Goal: Task Accomplishment & Management: Use online tool/utility

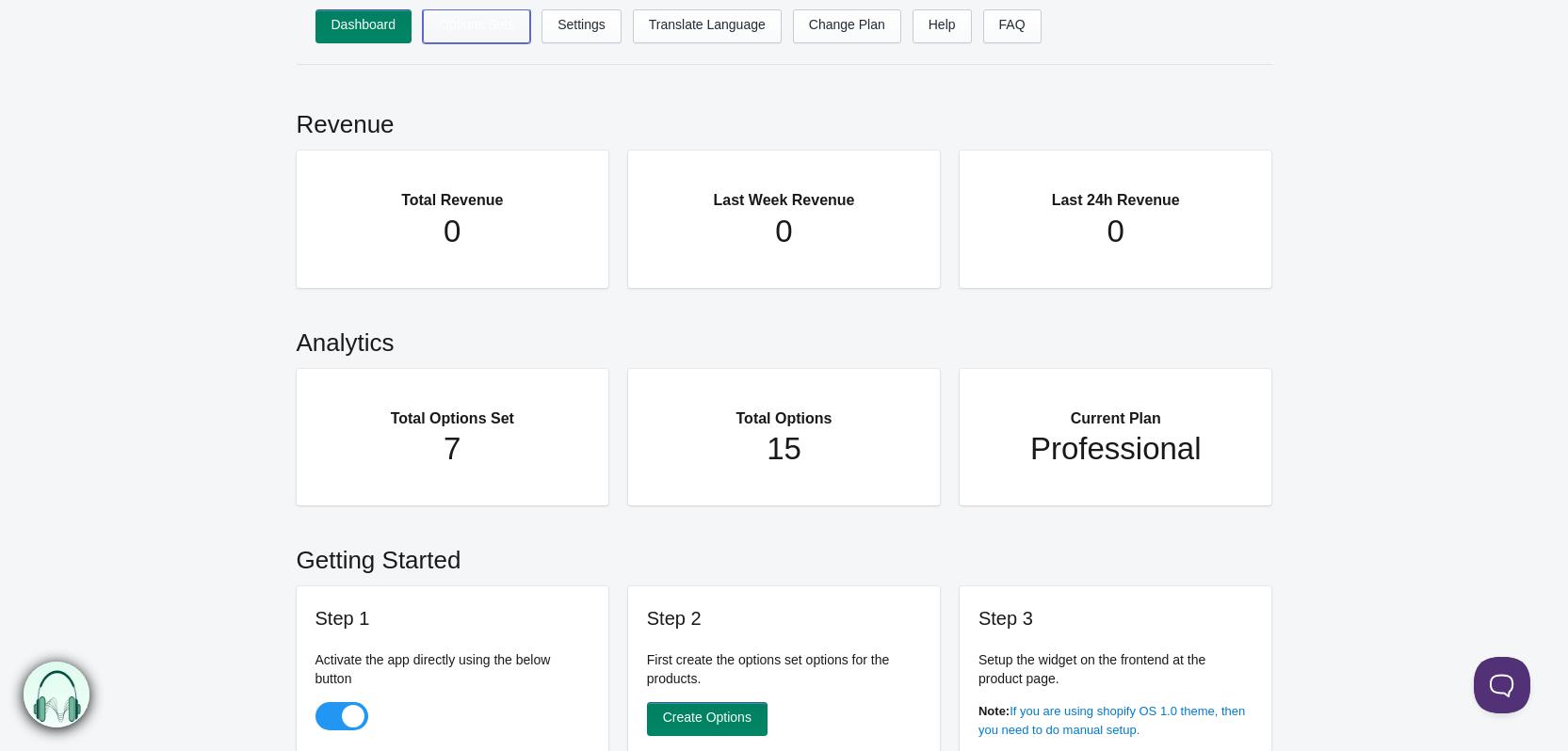
click at [455, 38] on link "Options Sets" at bounding box center [476, 27] width 108 height 34
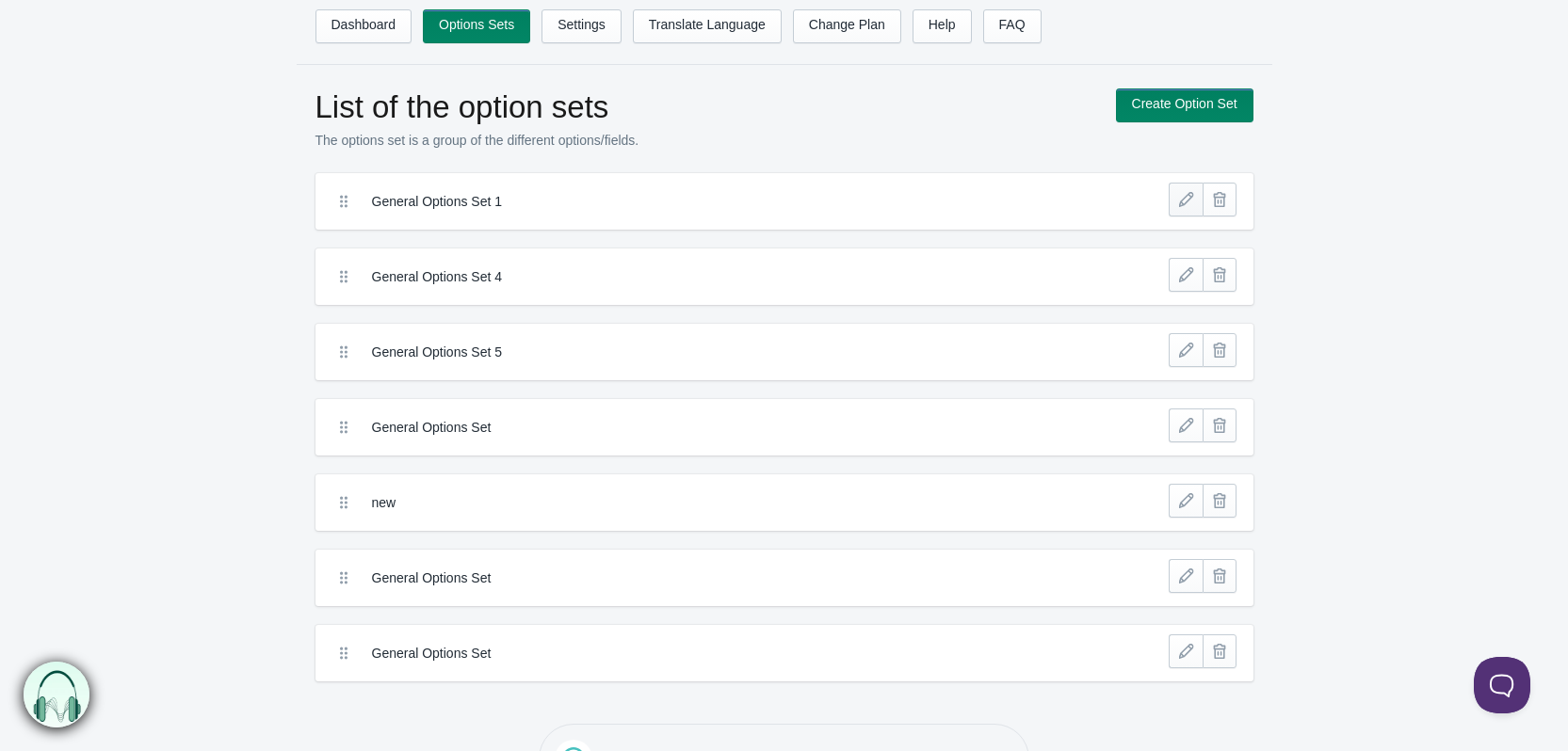
click at [1190, 205] on link at bounding box center [1186, 199] width 34 height 34
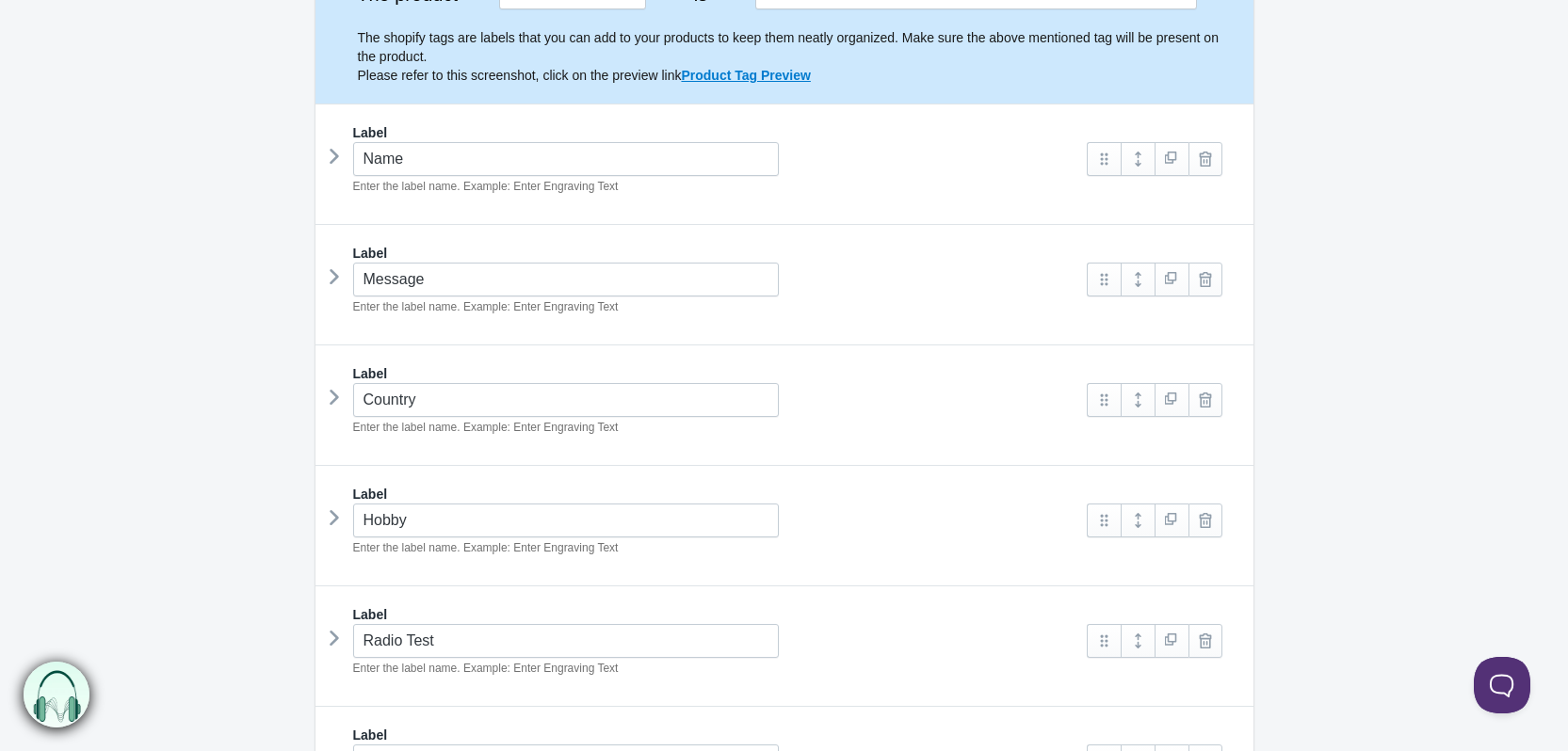
scroll to position [94, 0]
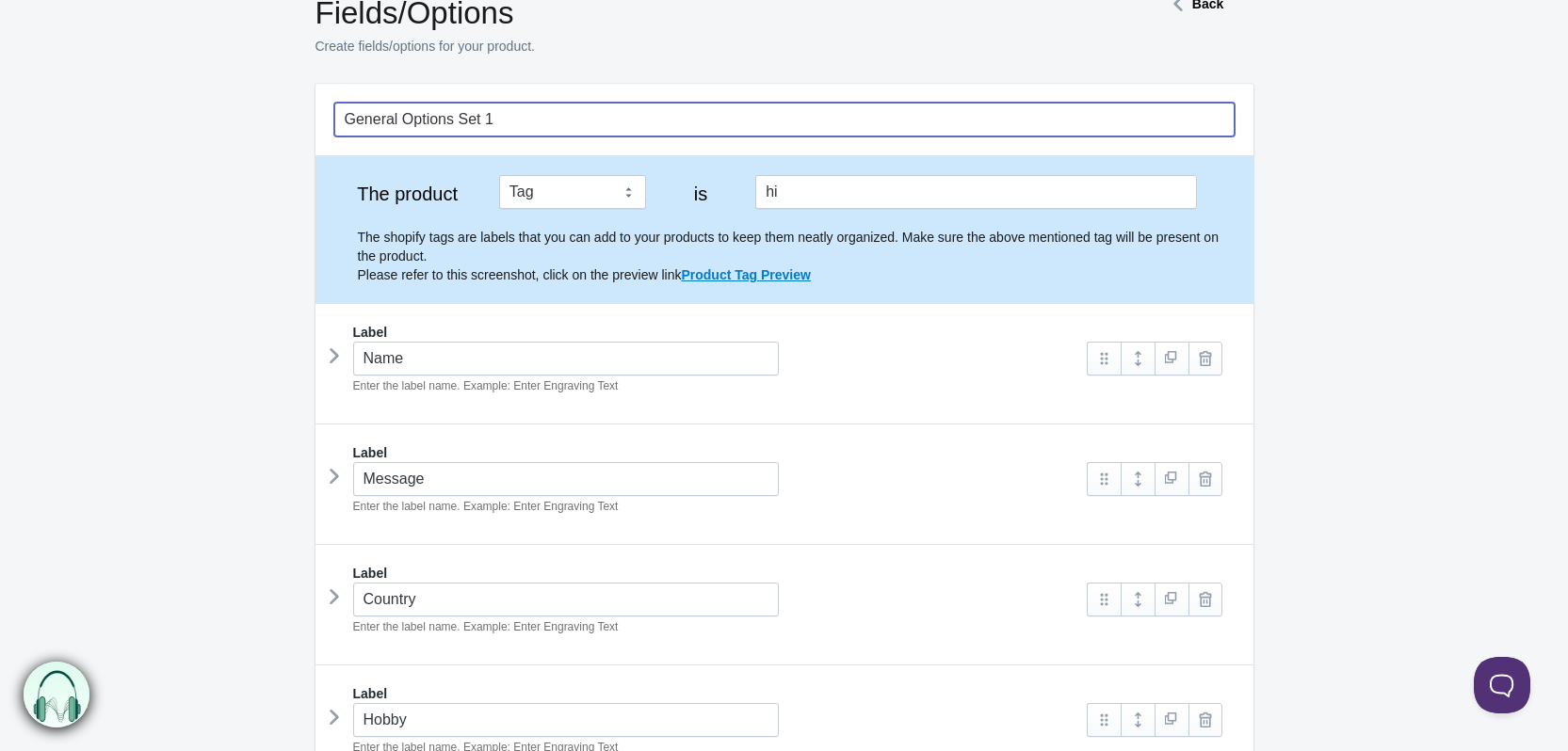
click at [1196, 128] on input "General Options Set 1" at bounding box center [785, 119] width 901 height 34
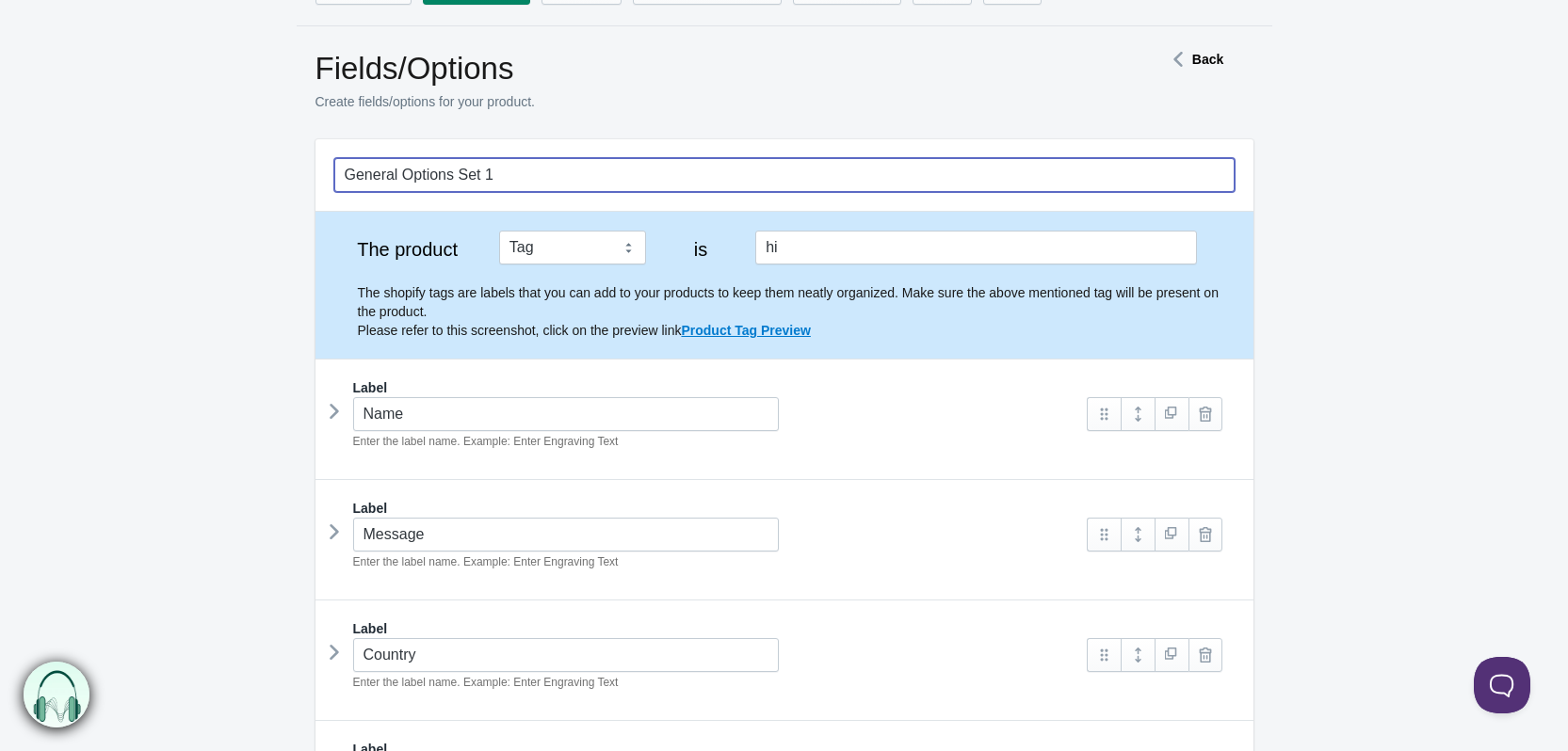
scroll to position [0, 0]
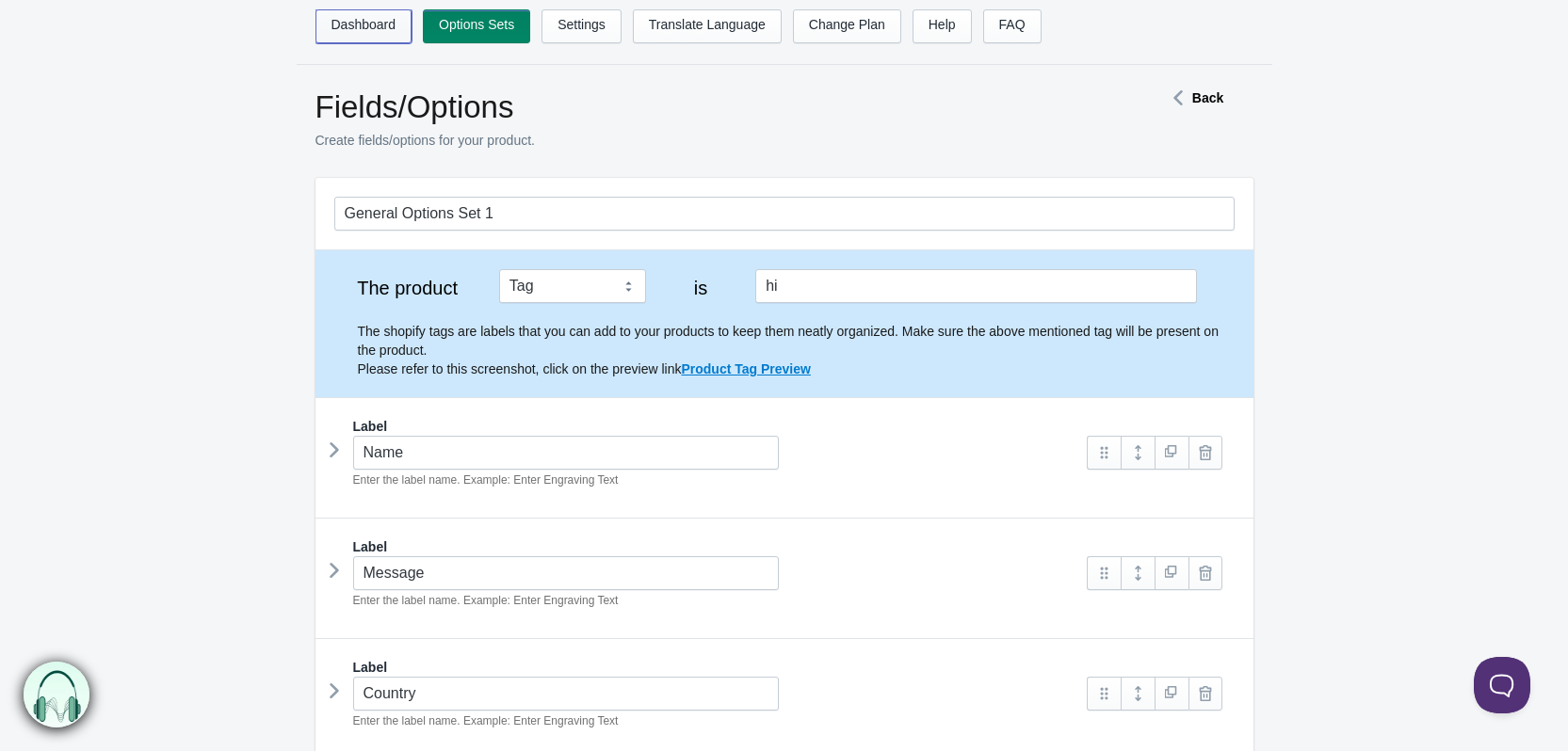
click at [329, 31] on link "Dashboard" at bounding box center [363, 27] width 97 height 34
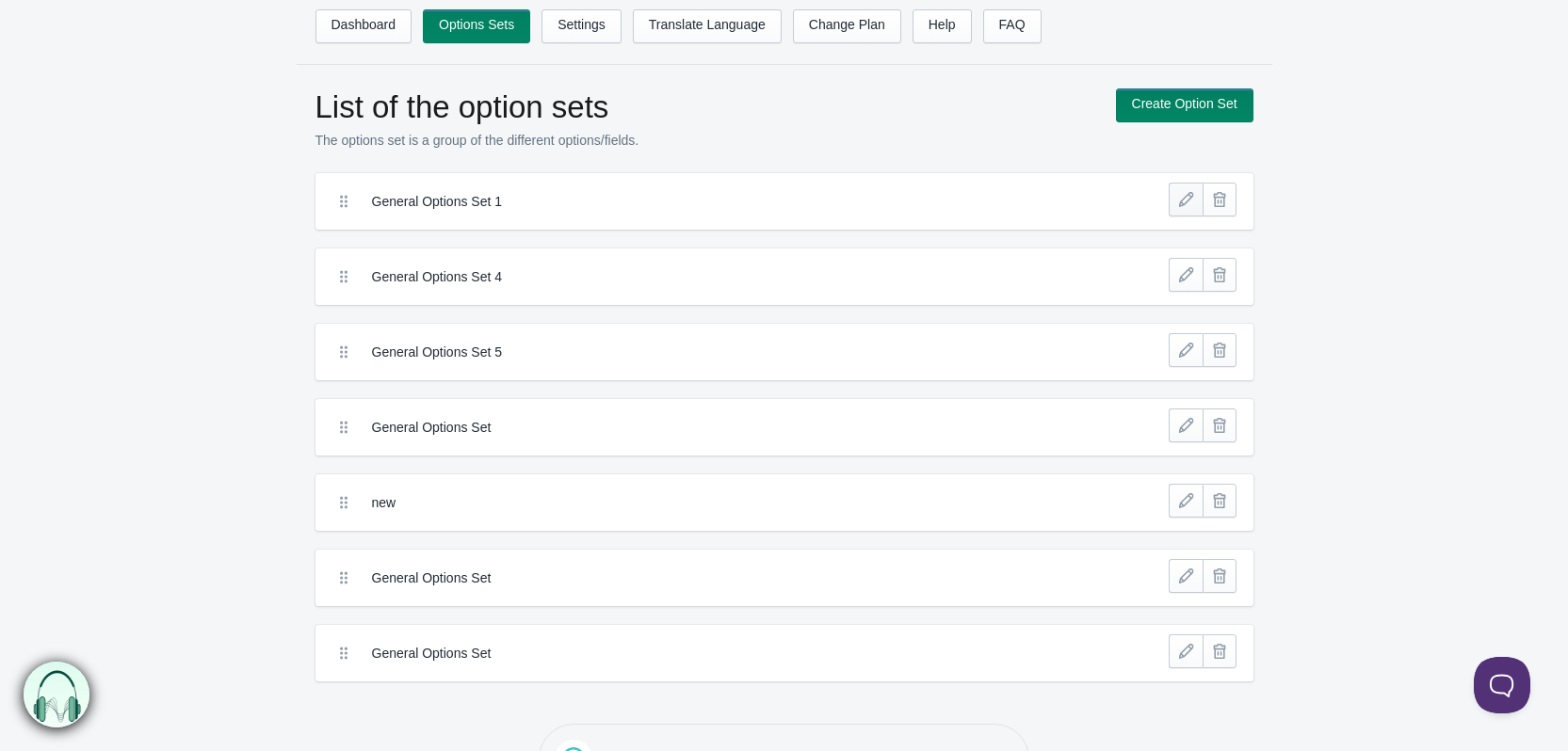
click at [1179, 205] on link at bounding box center [1186, 199] width 34 height 34
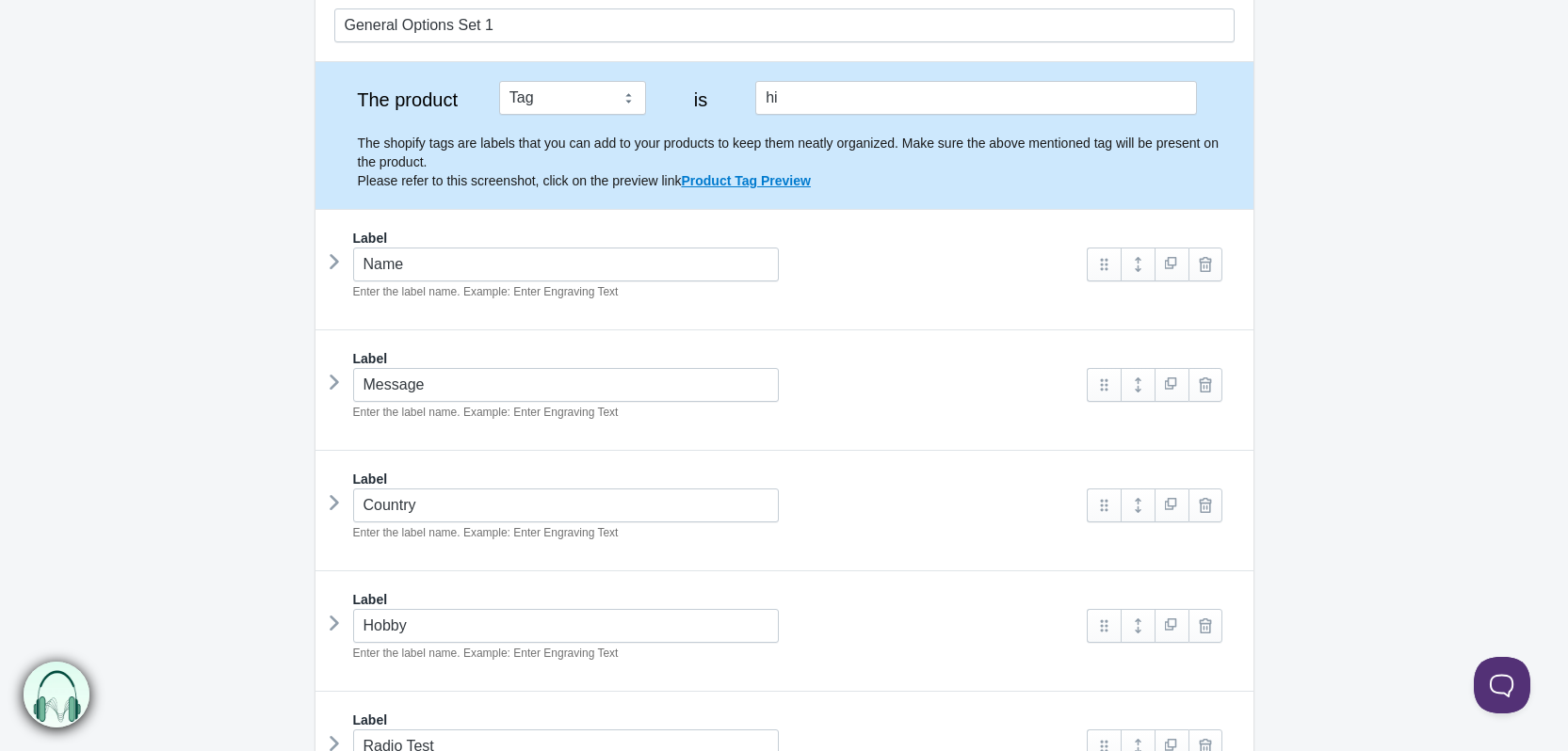
scroll to position [94, 0]
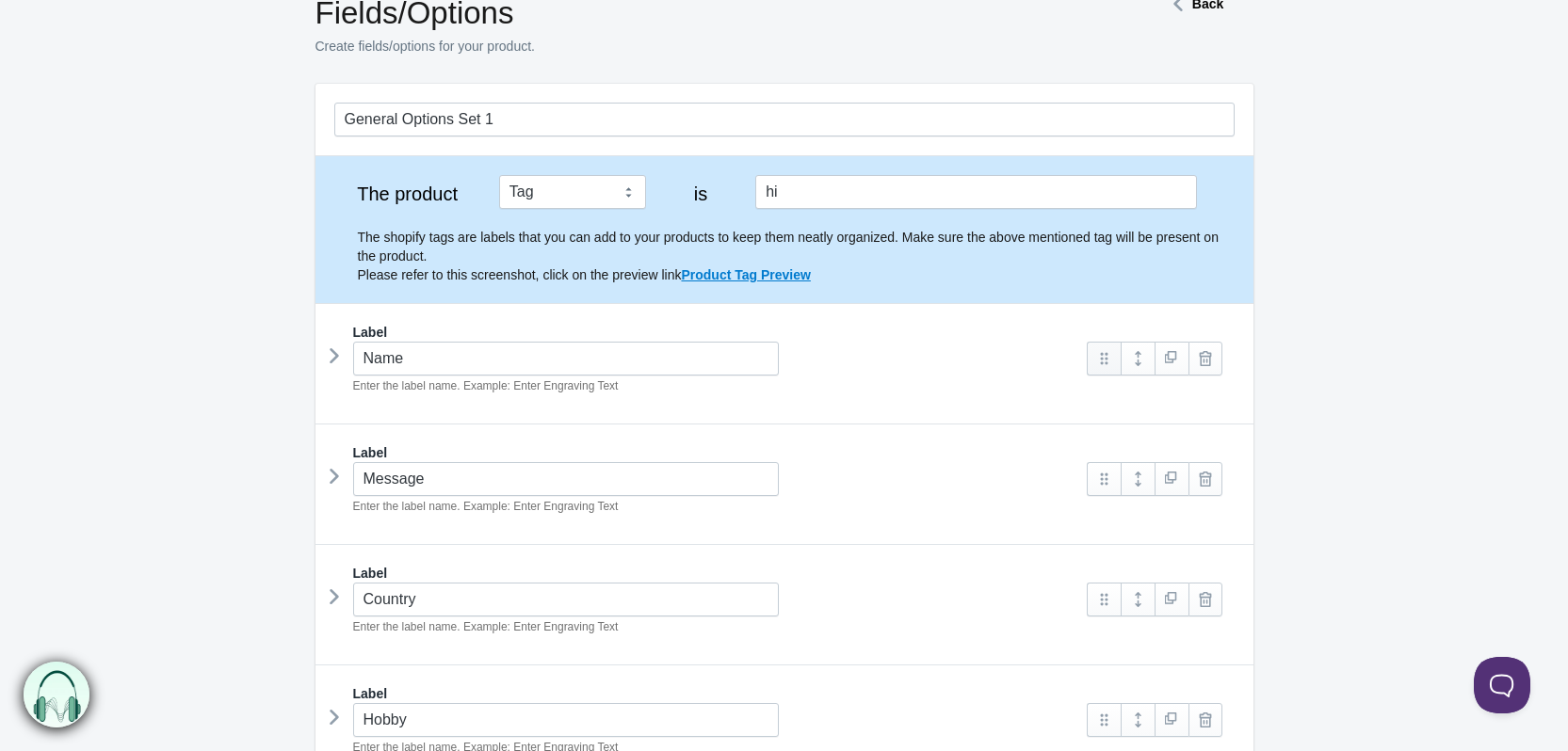
click at [1107, 354] on link at bounding box center [1104, 358] width 34 height 34
click at [1106, 359] on link at bounding box center [1104, 358] width 34 height 34
click at [1104, 361] on link at bounding box center [1104, 358] width 34 height 34
click at [1104, 362] on link at bounding box center [1104, 358] width 34 height 34
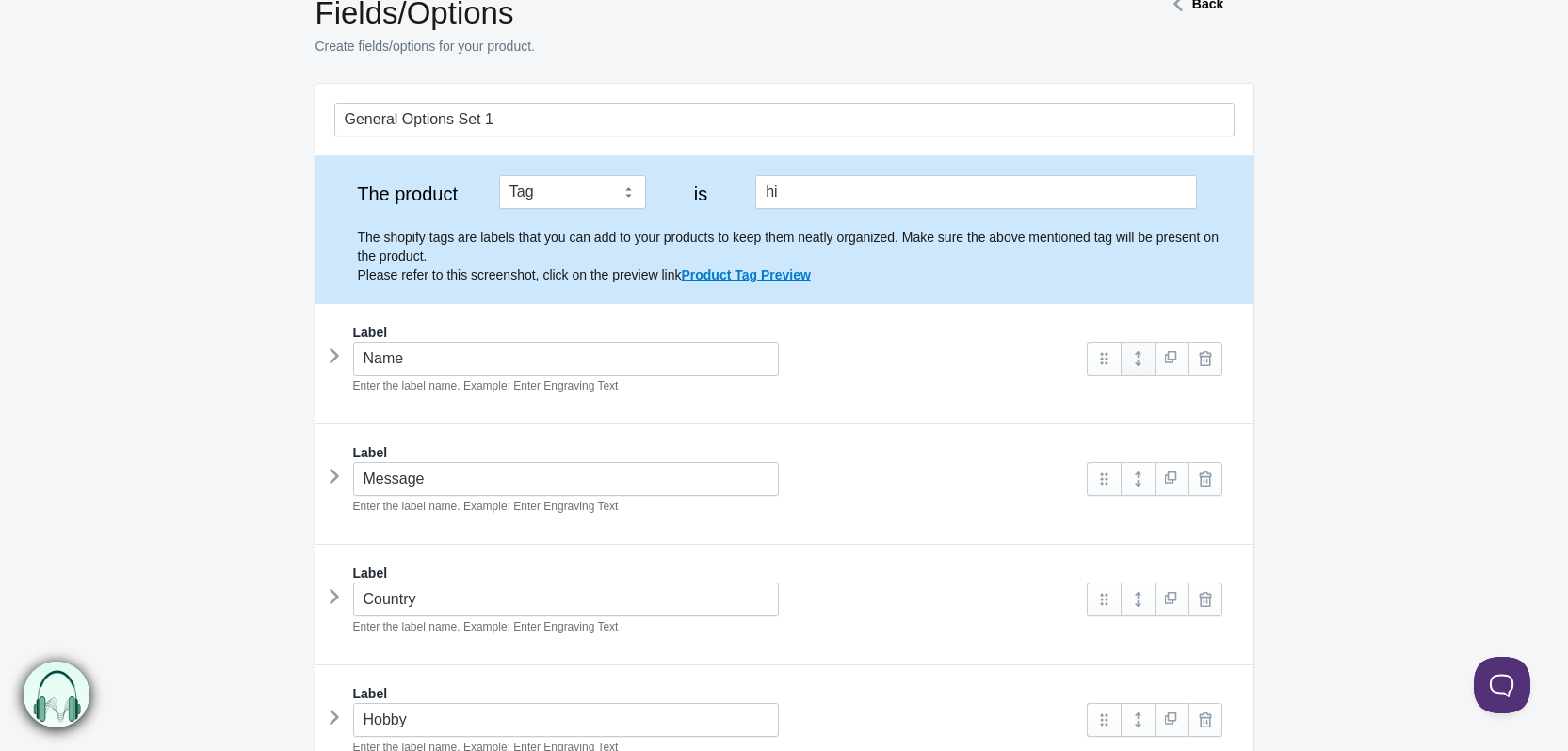
click at [1138, 358] on link at bounding box center [1137, 358] width 34 height 34
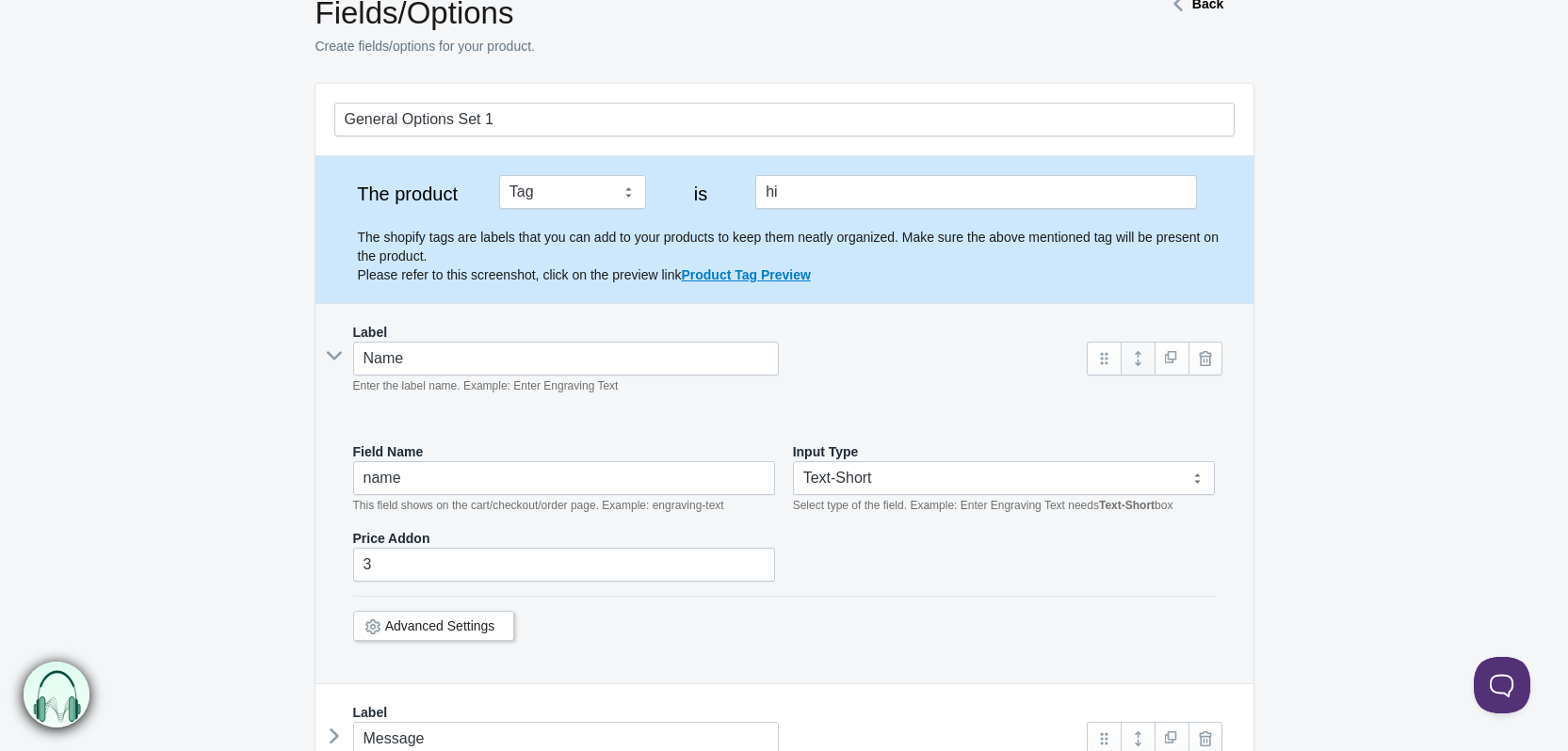
click at [1136, 360] on link at bounding box center [1137, 358] width 34 height 34
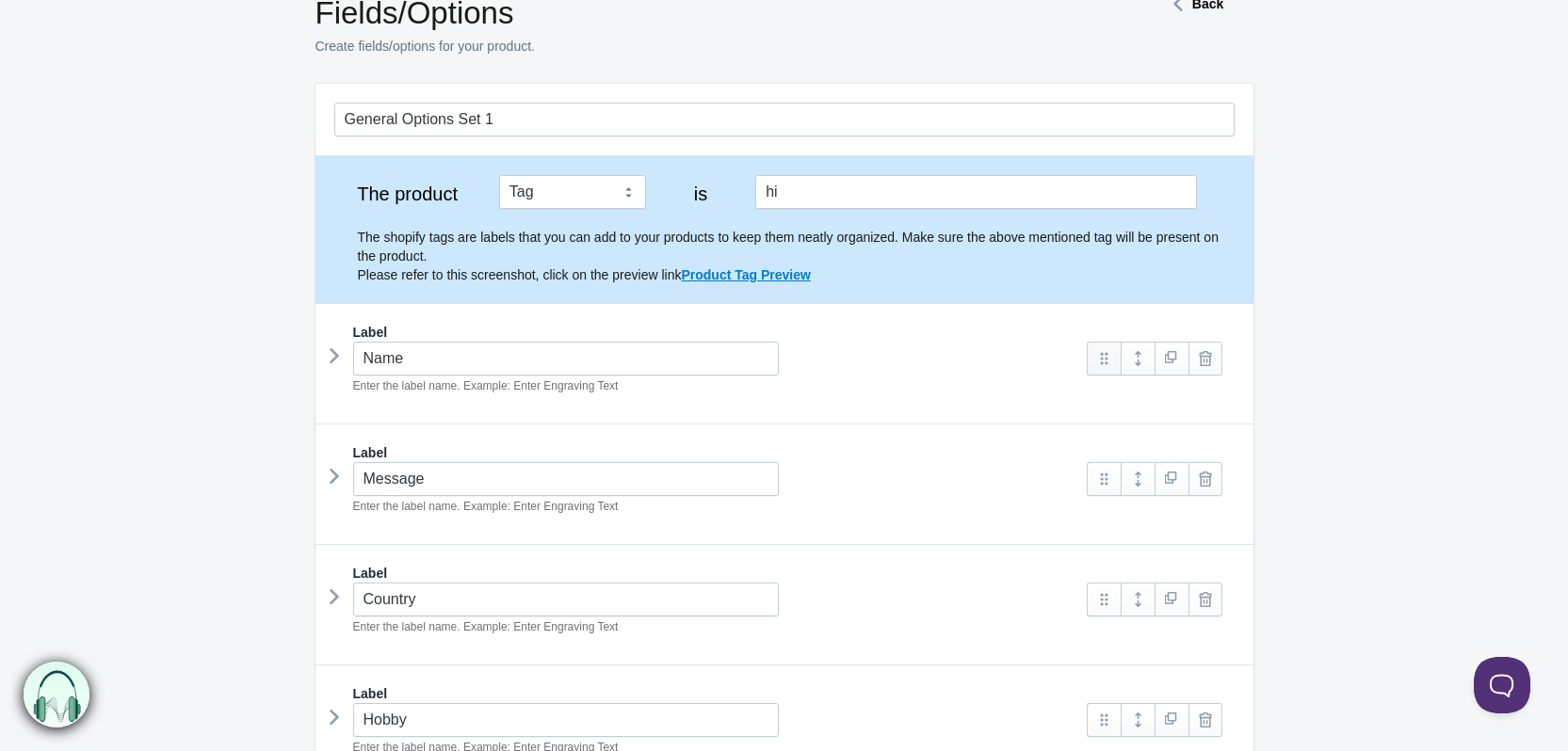
click at [1107, 362] on link at bounding box center [1104, 358] width 34 height 34
click at [1314, 356] on form "General Options Set 1 The product Tag Vendor Type URL Handle All Products is hi…" at bounding box center [784, 628] width 1568 height 1088
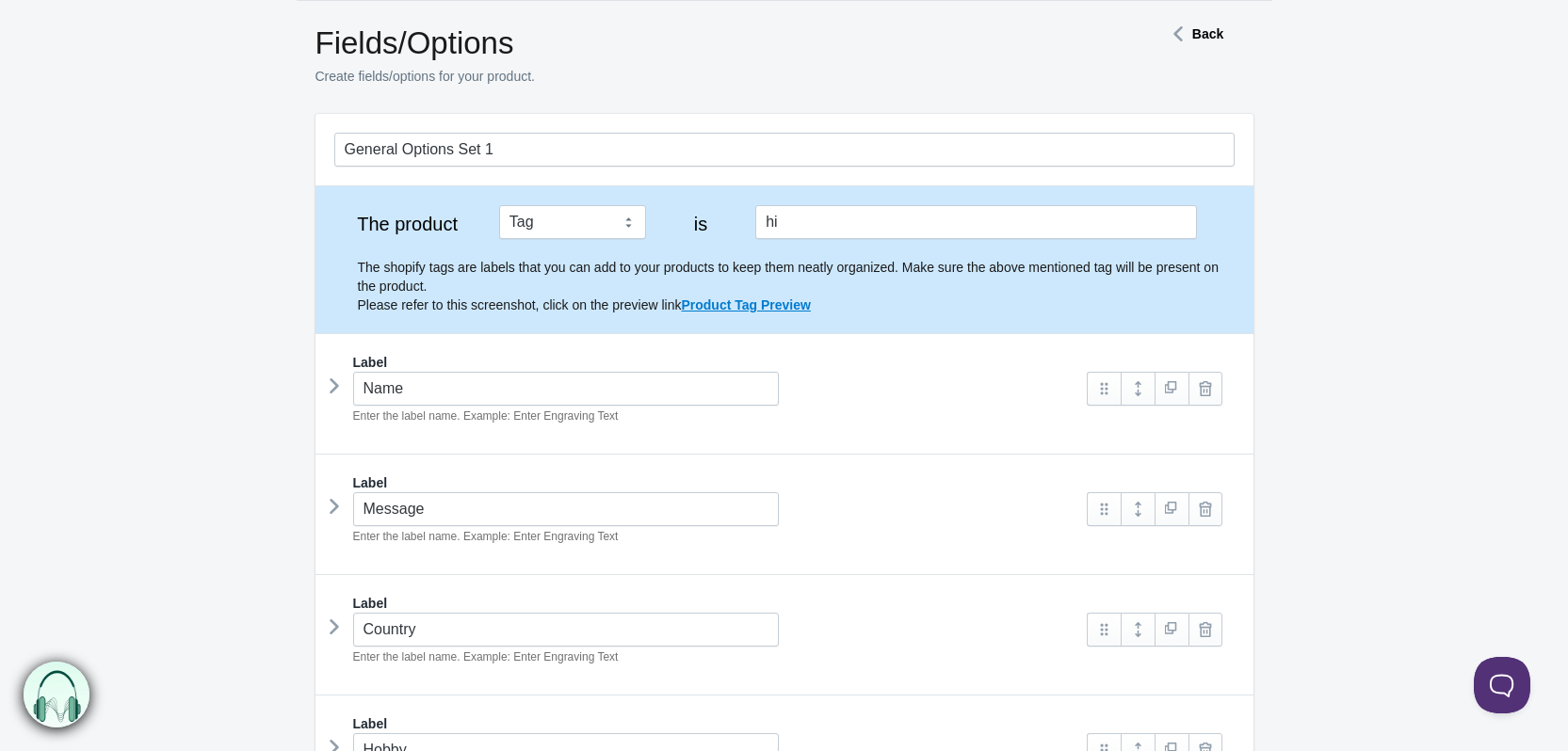
scroll to position [0, 0]
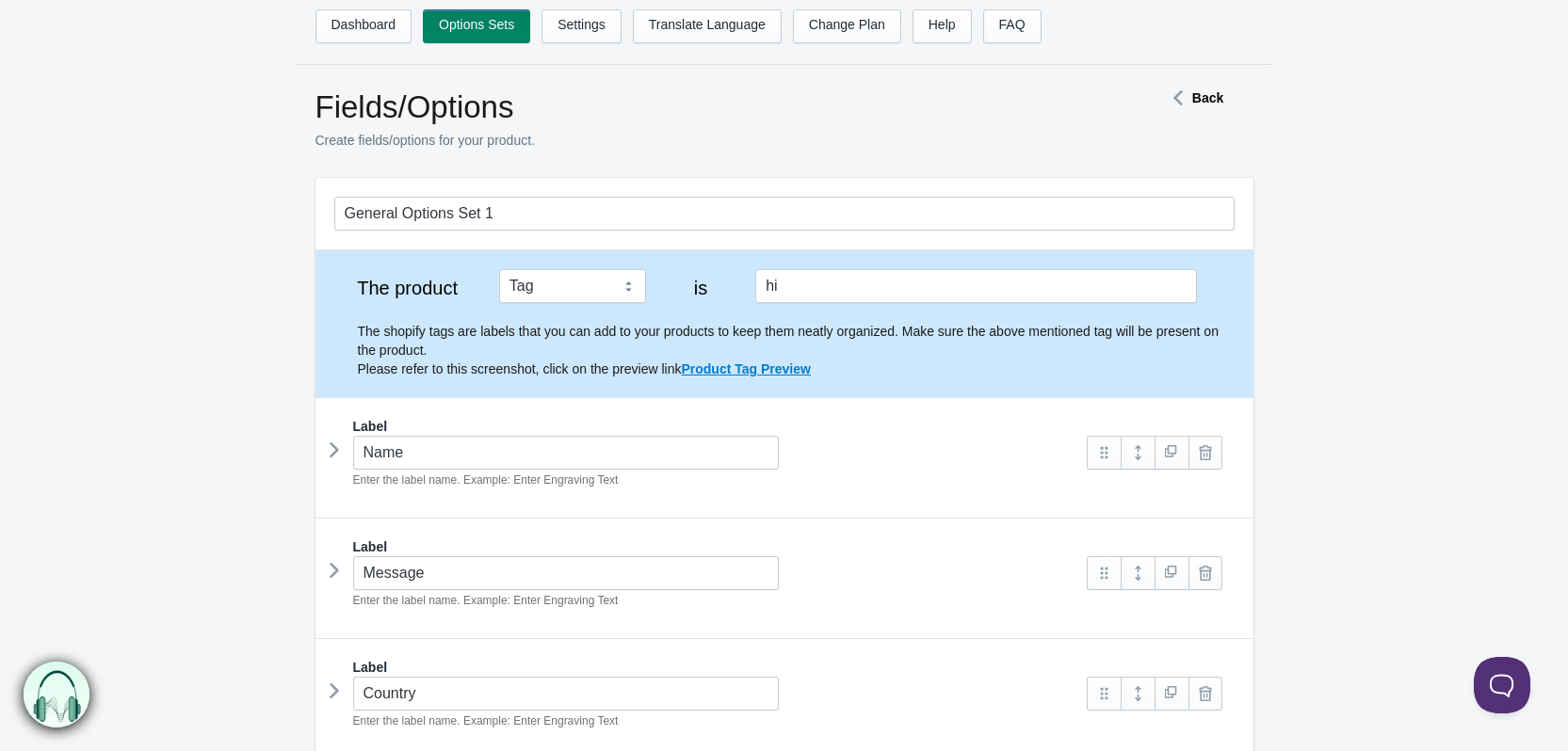
click at [1182, 112] on div "Fields/Options Create fields/options for your product. Back" at bounding box center [793, 131] width 957 height 85
click at [1184, 99] on icon at bounding box center [1178, 98] width 29 height 10
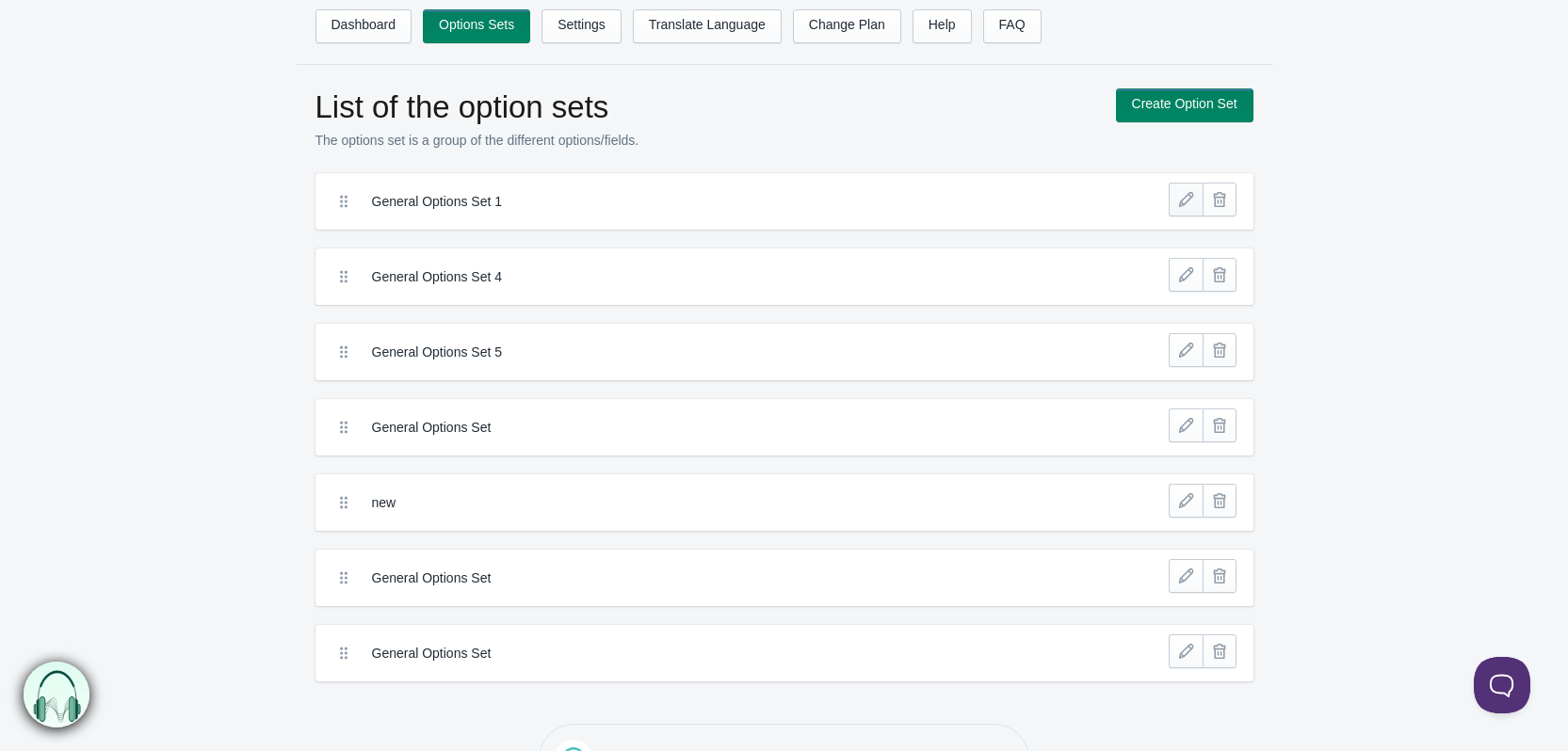
click at [1180, 207] on link at bounding box center [1186, 199] width 34 height 34
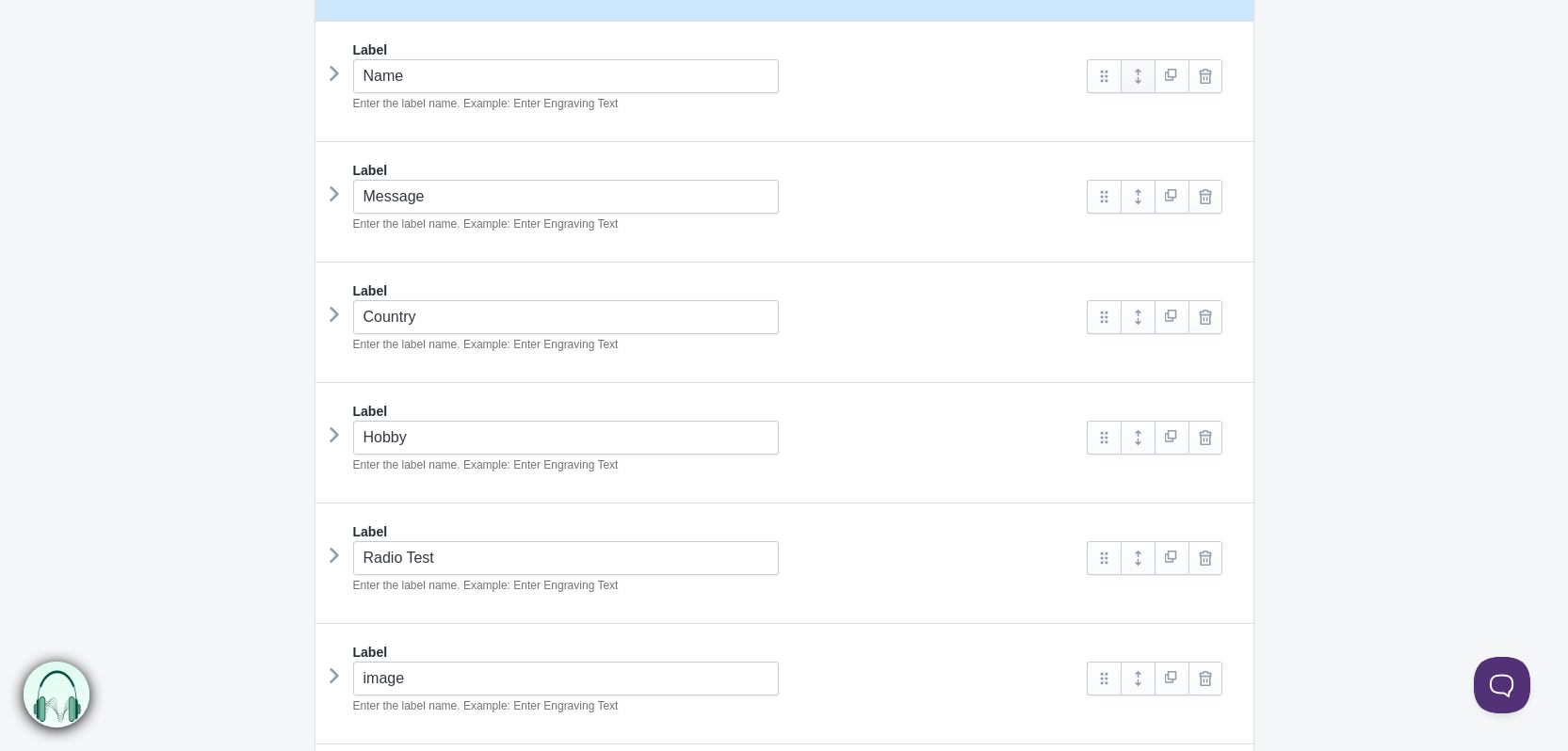
scroll to position [635, 0]
